Goal: Task Accomplishment & Management: Manage account settings

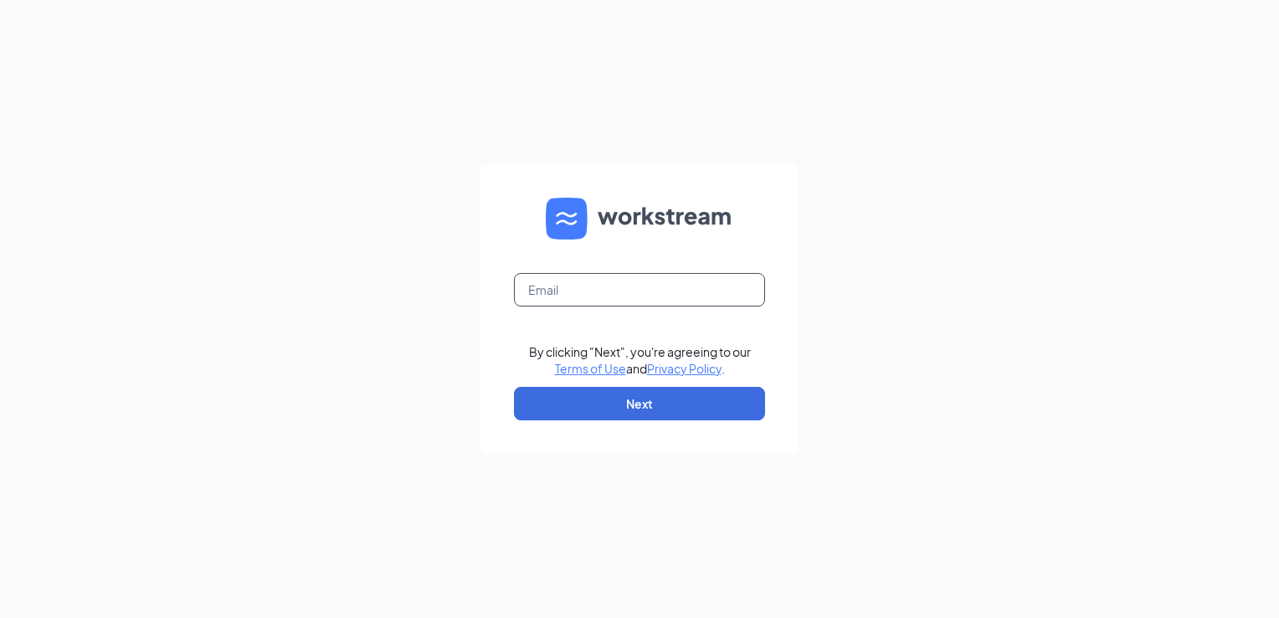
click at [592, 280] on input "text" at bounding box center [639, 289] width 251 height 33
type input "[EMAIL_ADDRESS][DOMAIN_NAME]"
click at [718, 406] on button "Next" at bounding box center [639, 403] width 251 height 33
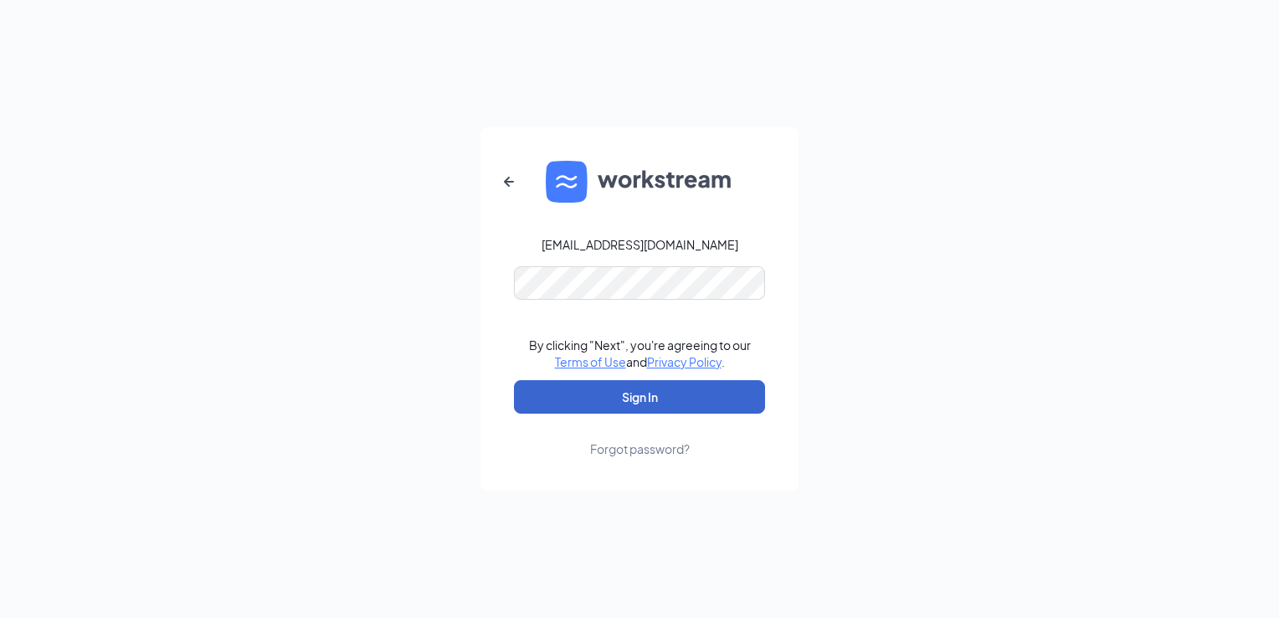
click at [740, 400] on button "Sign In" at bounding box center [639, 396] width 251 height 33
click at [671, 387] on button "Sign In" at bounding box center [639, 396] width 251 height 33
click at [514, 380] on button "Sign In" at bounding box center [639, 396] width 251 height 33
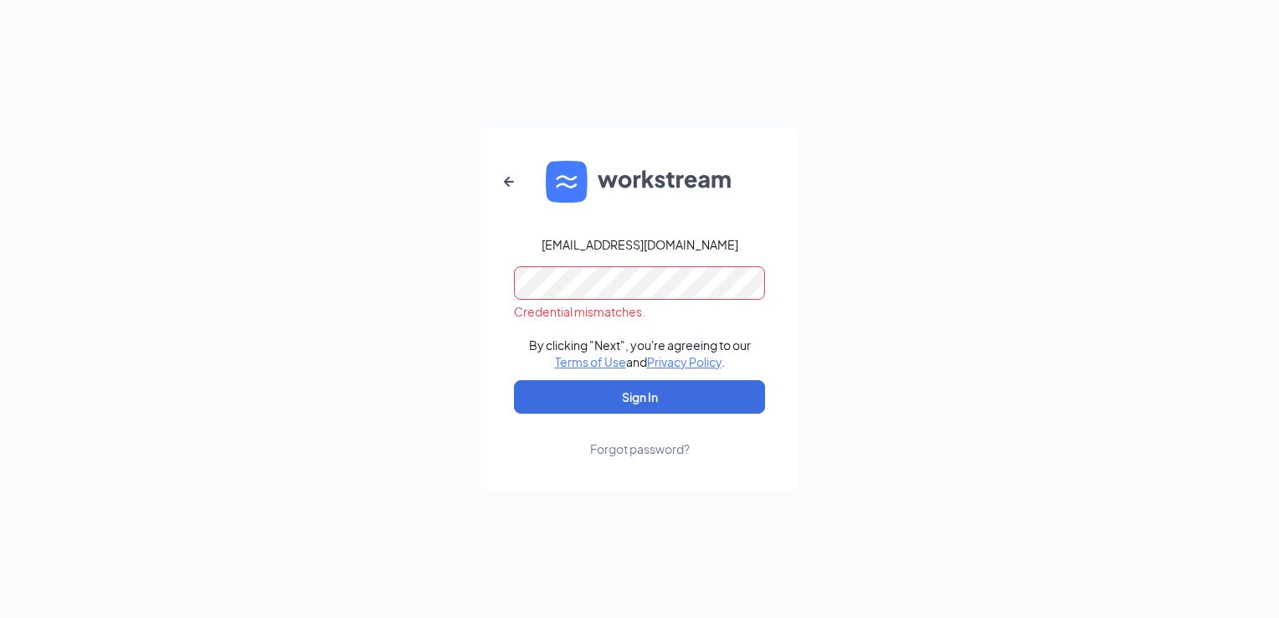
click at [908, 336] on div "[EMAIL_ADDRESS][DOMAIN_NAME] Credential mismatches. By clicking "Next", you're …" at bounding box center [639, 309] width 1279 height 618
click at [940, 344] on div "[EMAIL_ADDRESS][DOMAIN_NAME] By clicking "Next", you're agreeing to our Terms o…" at bounding box center [639, 309] width 1279 height 618
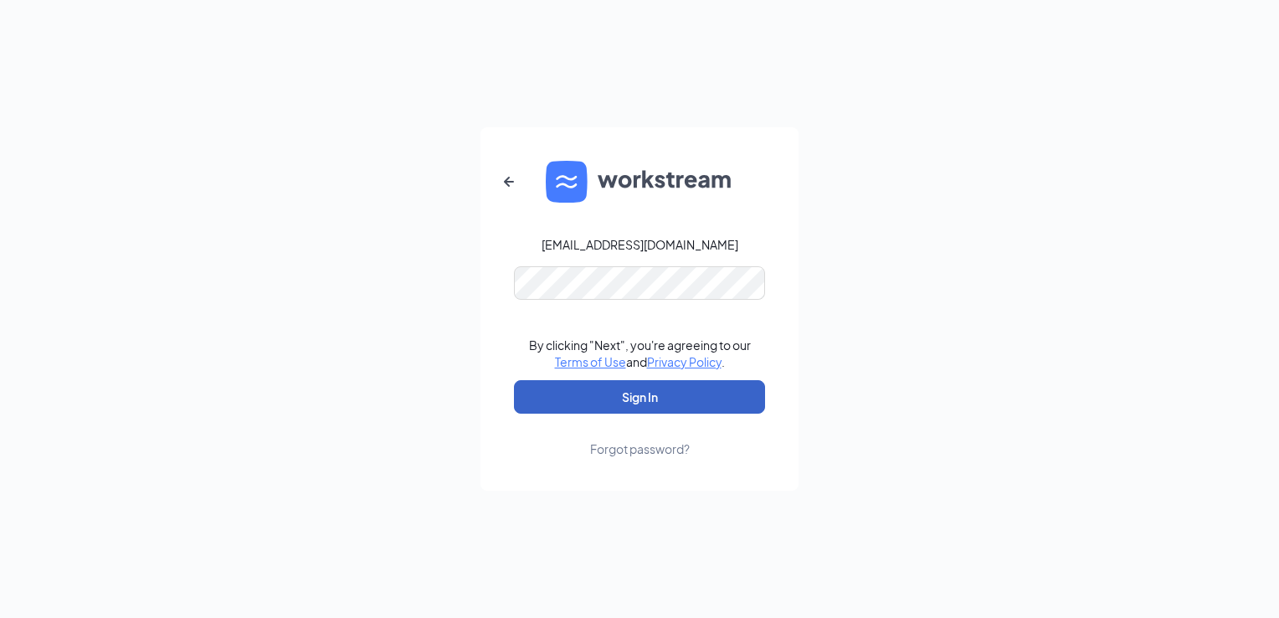
click at [685, 407] on button "Sign In" at bounding box center [639, 396] width 251 height 33
